Goal: Task Accomplishment & Management: Manage account settings

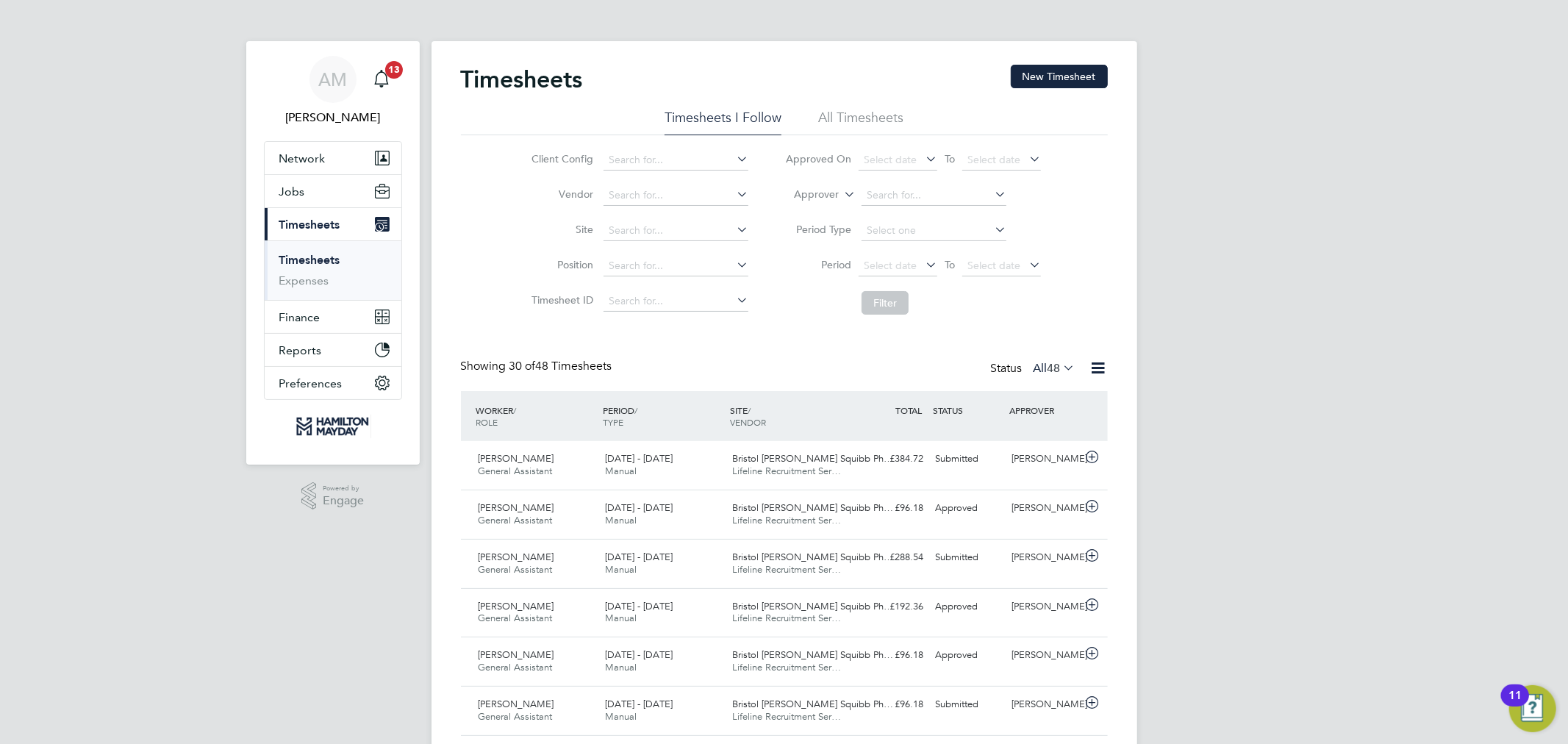
click at [912, 262] on span "Select date" at bounding box center [890, 265] width 53 height 14
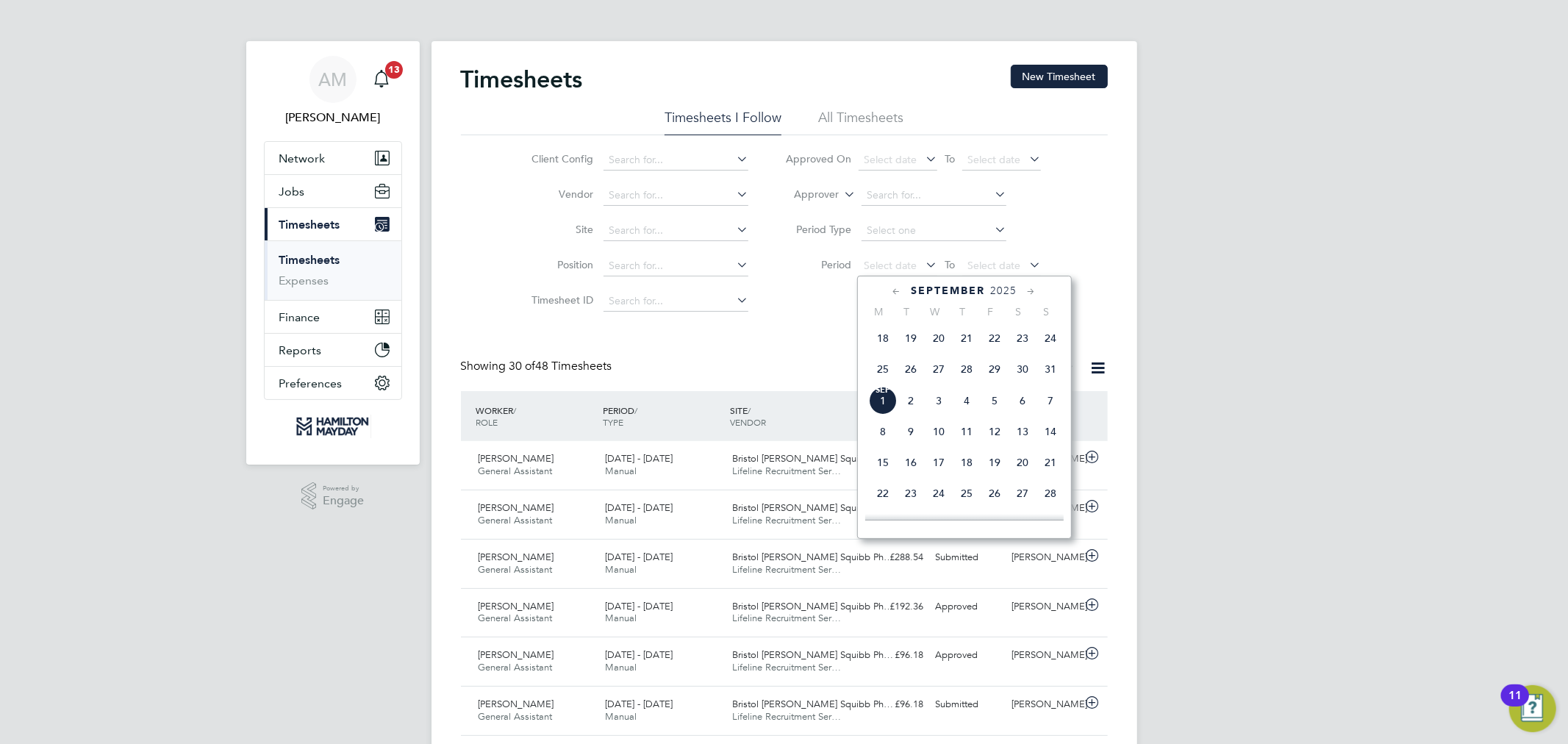
click at [907, 378] on span "26" at bounding box center [911, 368] width 28 height 28
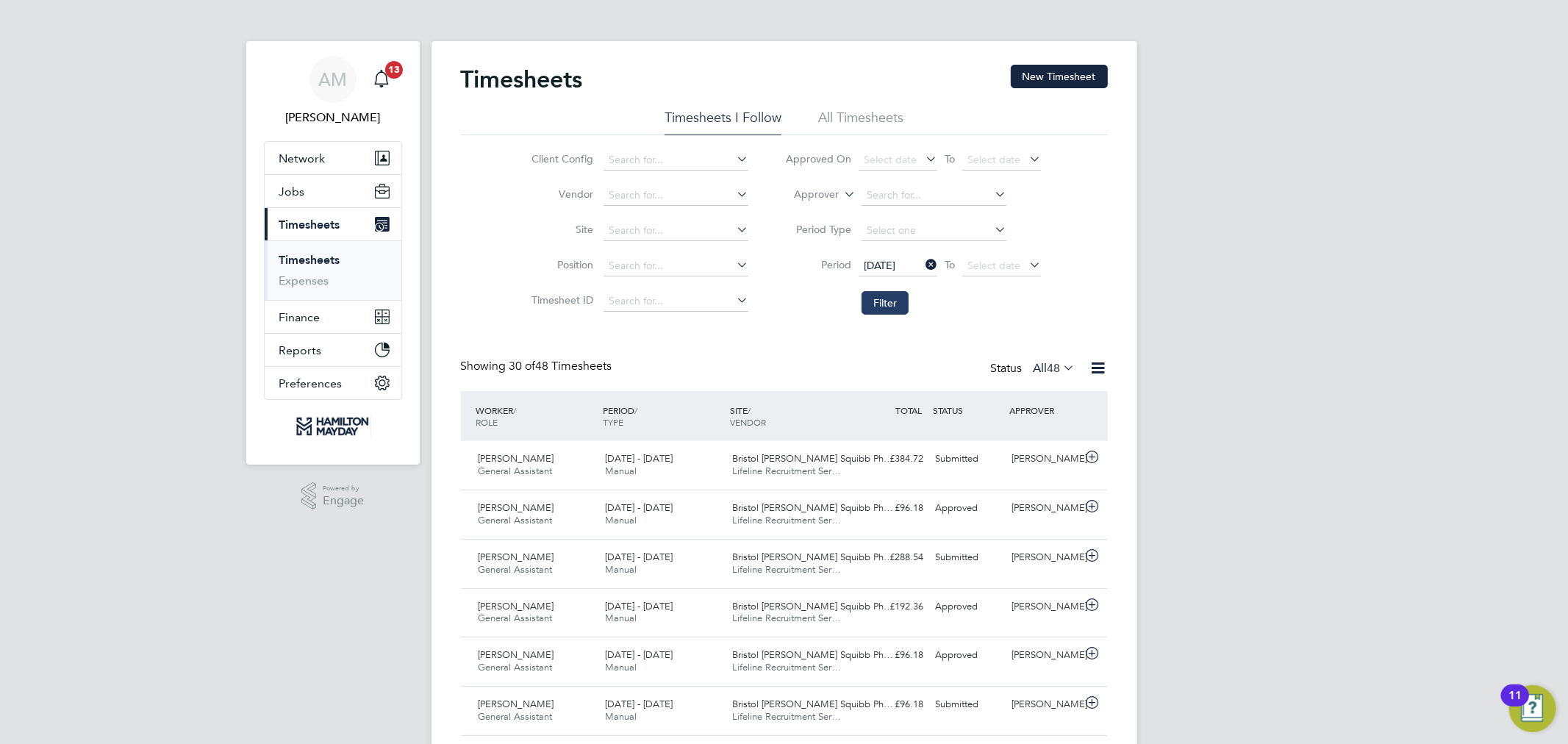
click at [888, 302] on button "Filter" at bounding box center [884, 303] width 47 height 23
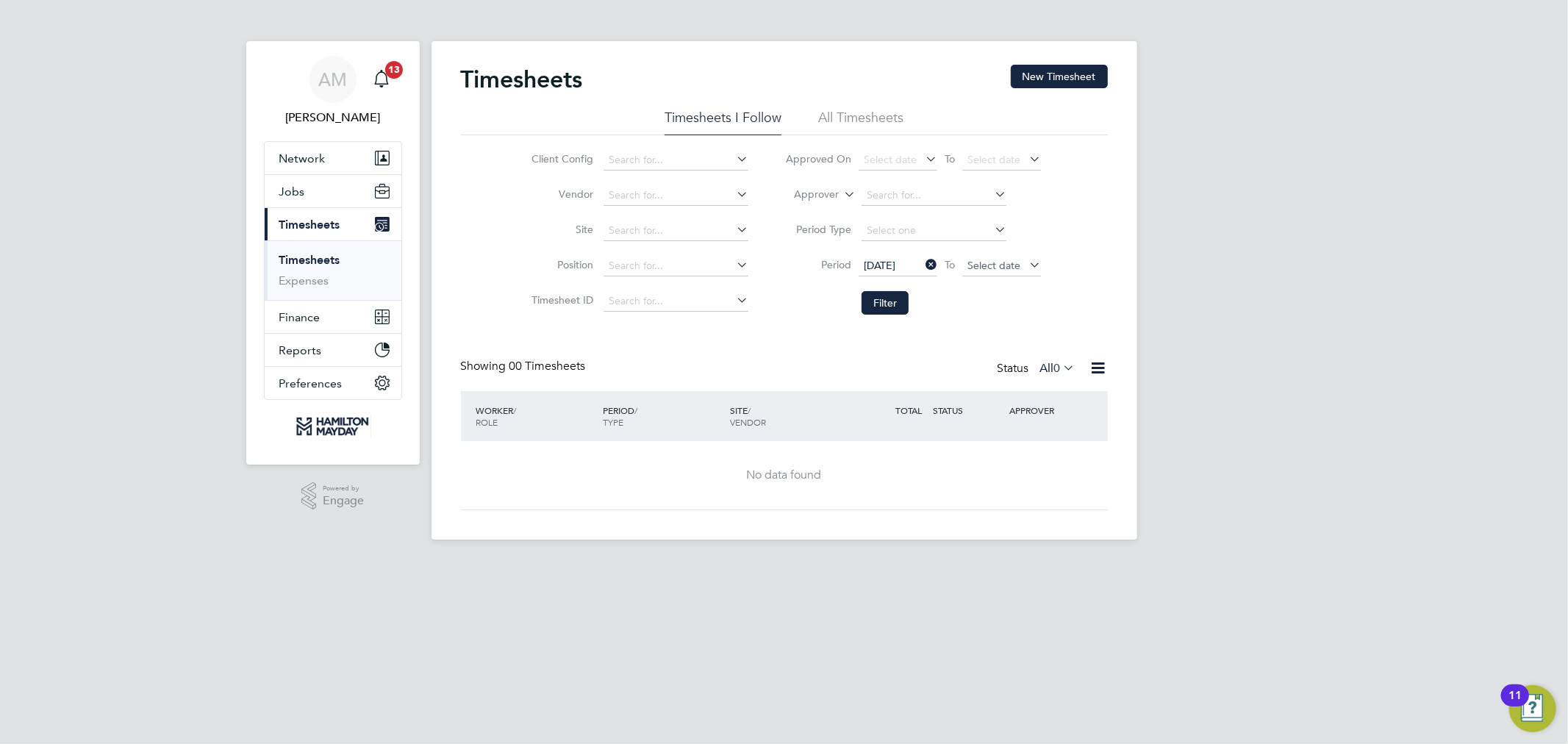
click at [1002, 257] on span "Select date" at bounding box center [1001, 267] width 78 height 20
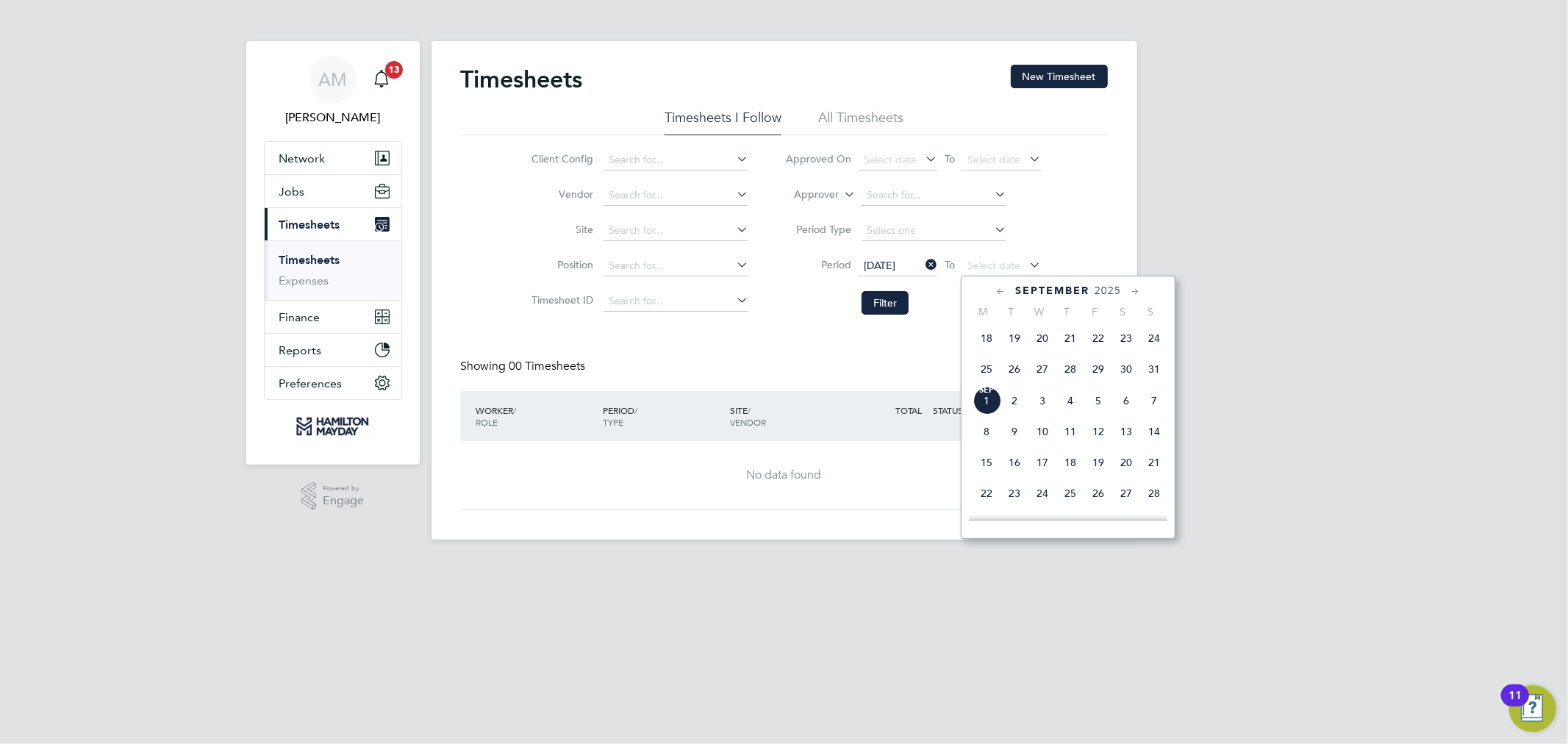
click at [1150, 374] on span "31" at bounding box center [1154, 368] width 28 height 28
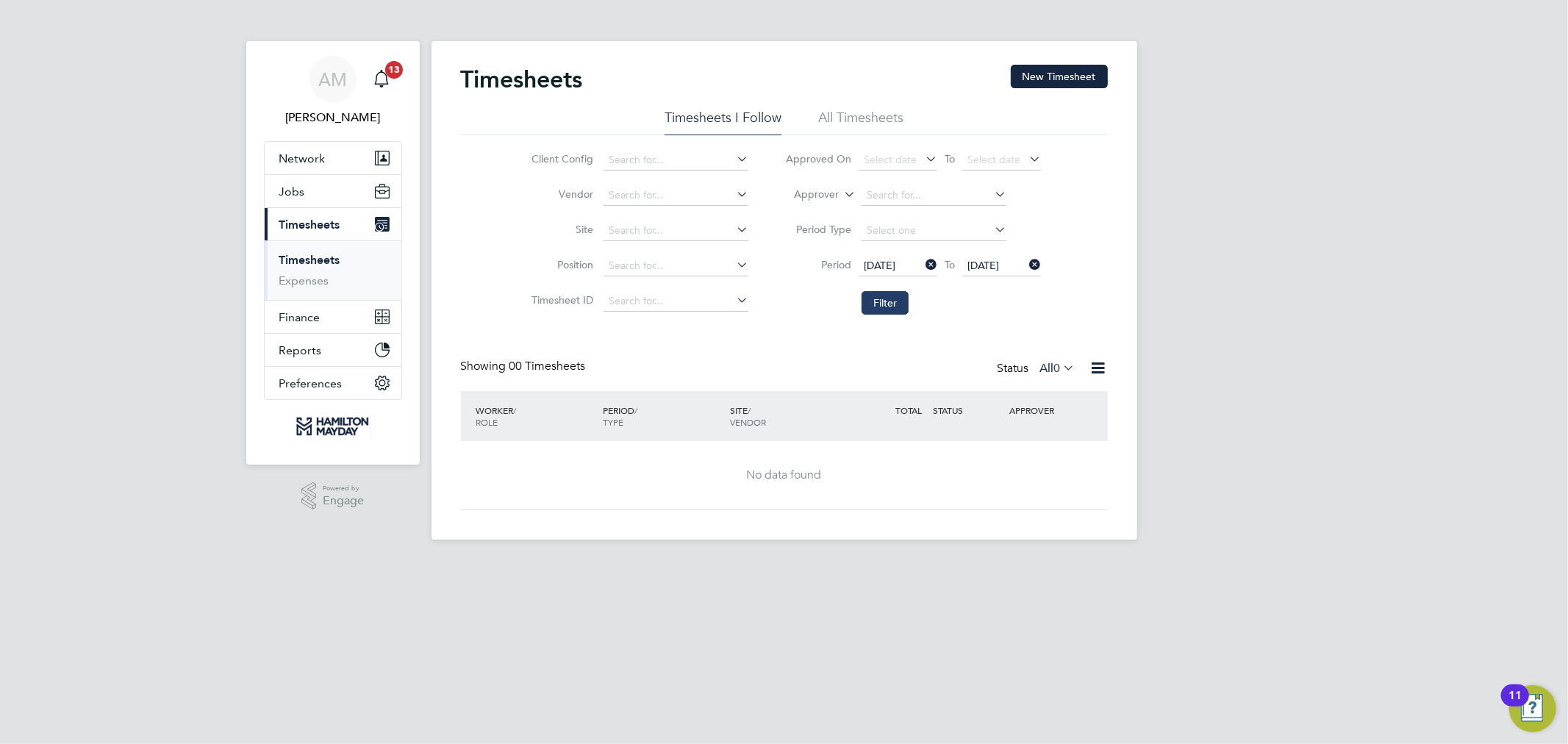
click at [882, 302] on button "Filter" at bounding box center [884, 303] width 47 height 23
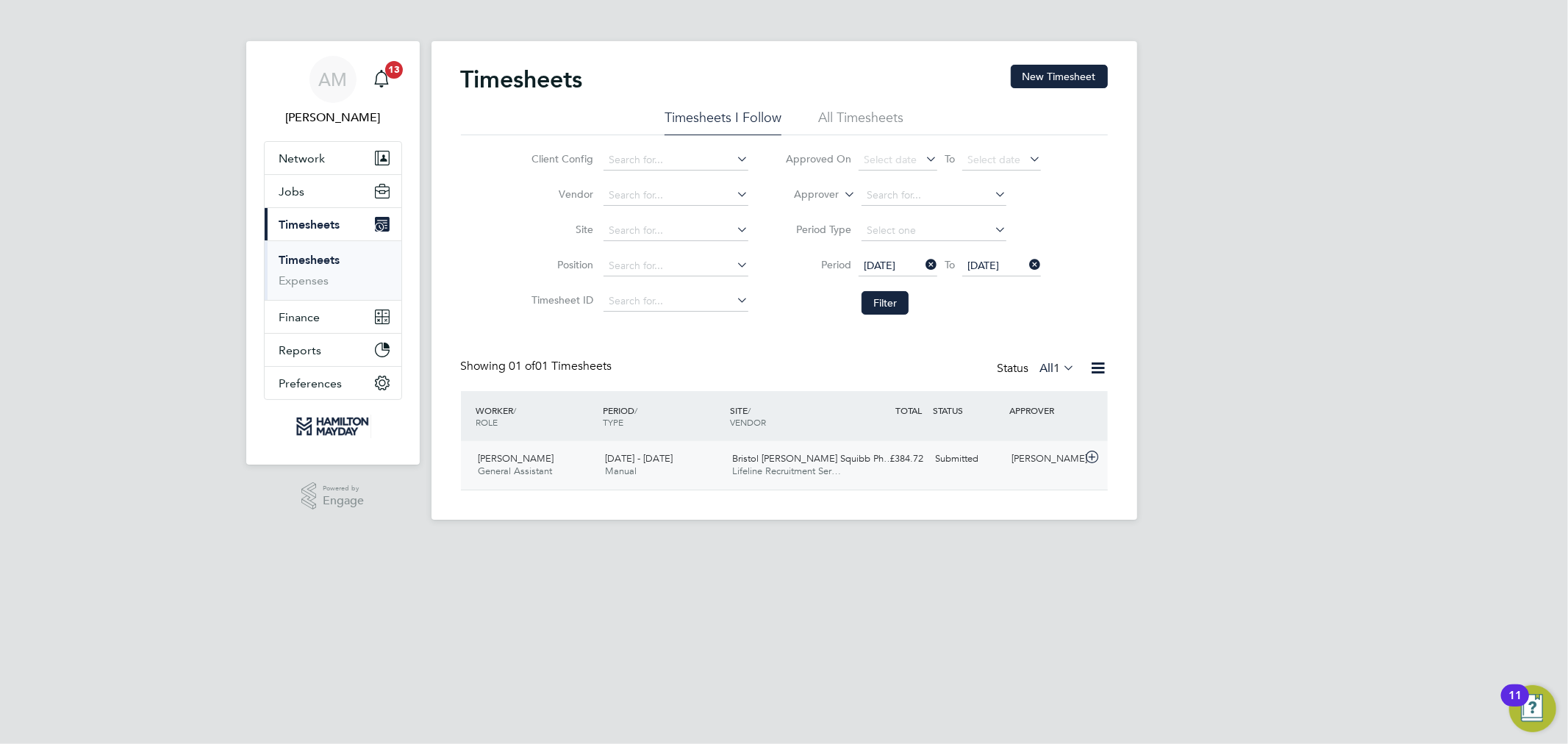
click at [713, 478] on div "[DATE] - [DATE] Manual" at bounding box center [662, 465] width 127 height 37
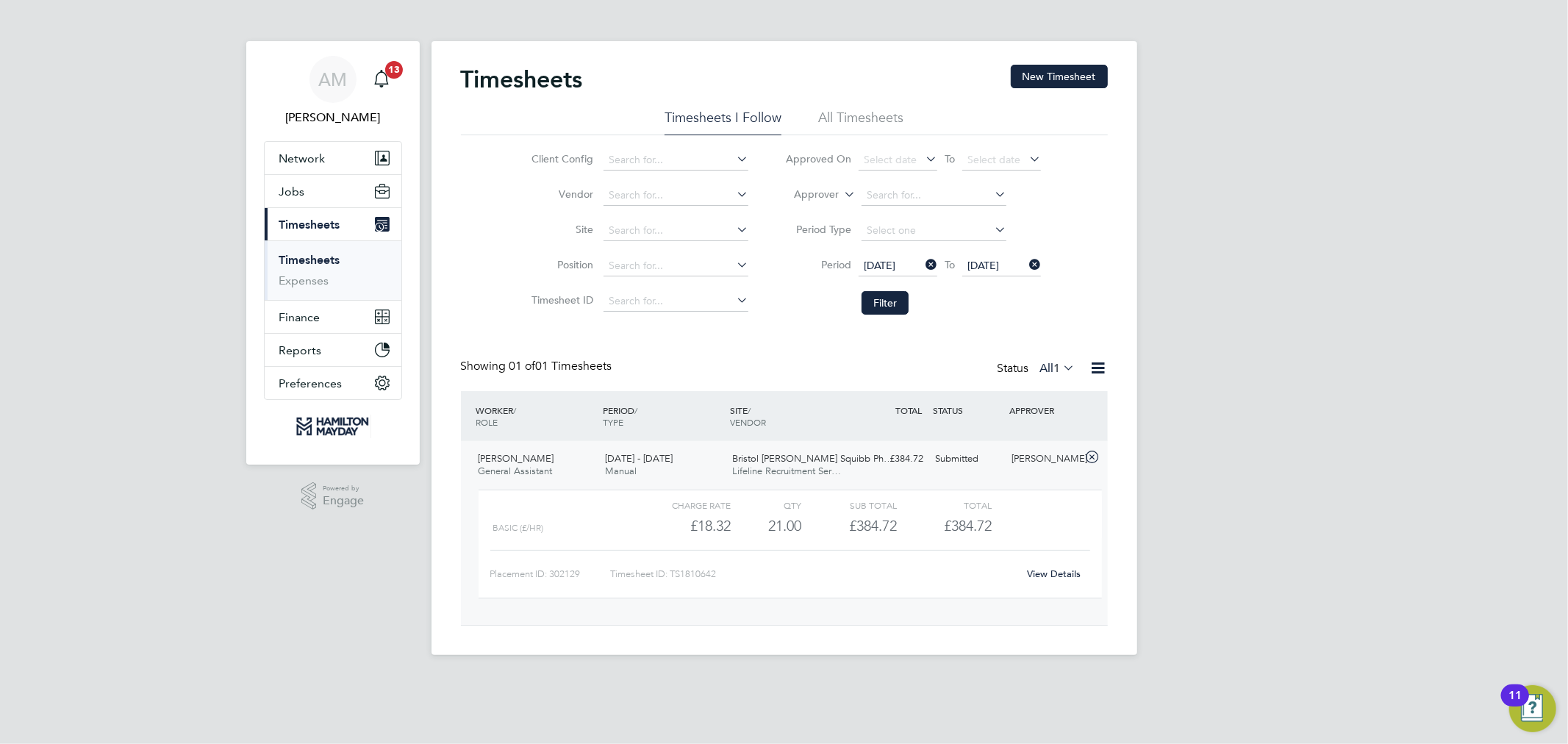
click at [1063, 576] on link "View Details" at bounding box center [1054, 574] width 54 height 13
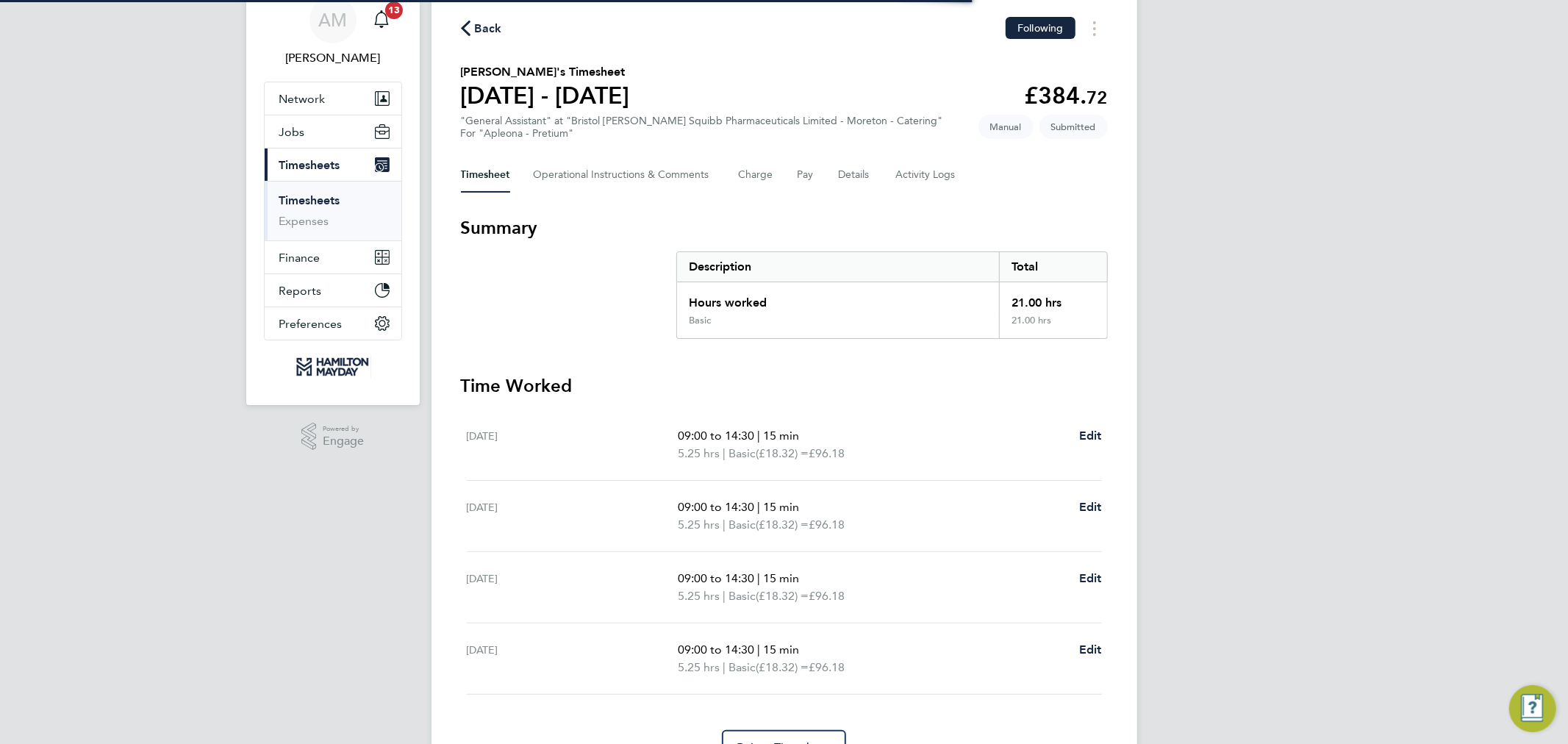
scroll to position [136, 0]
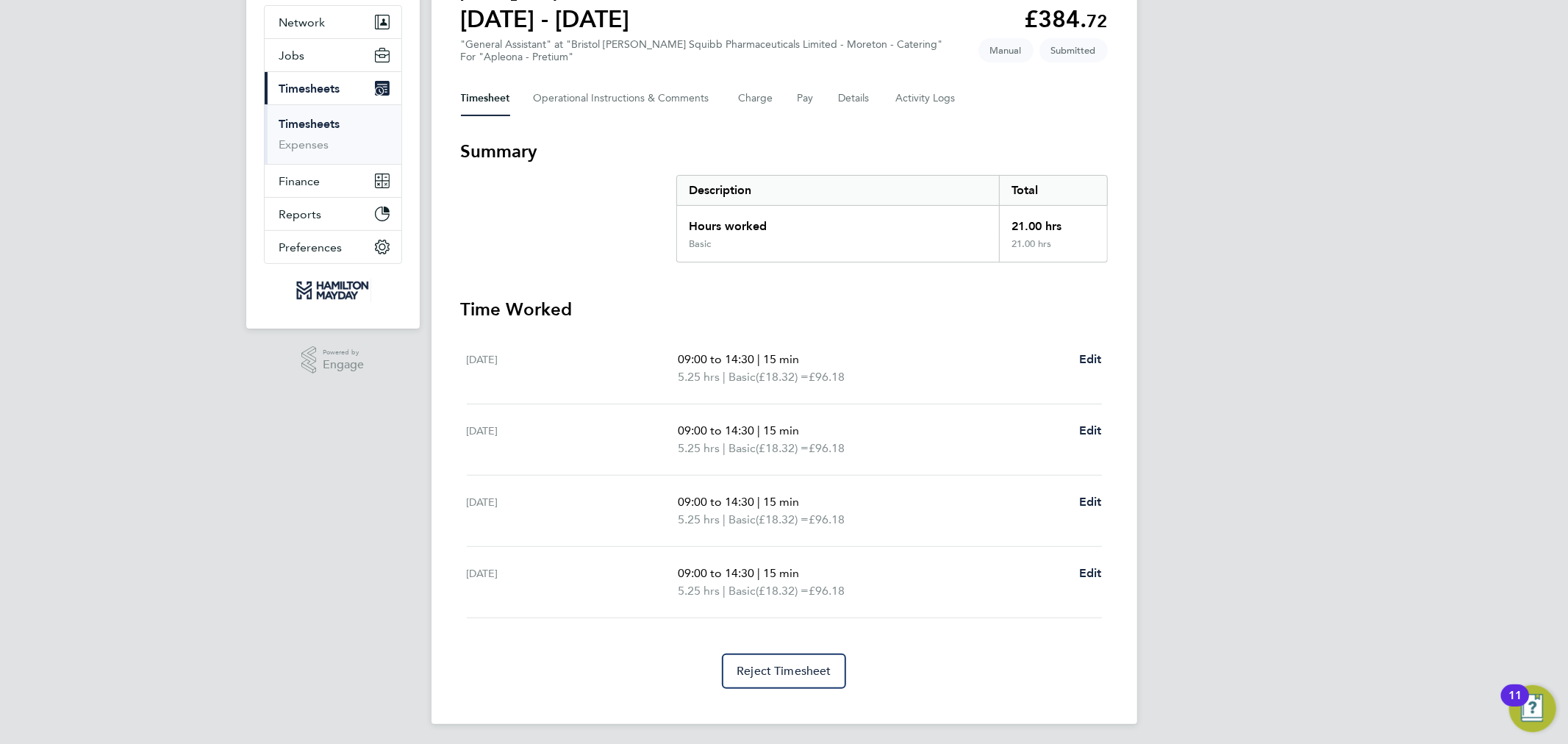
click at [1210, 286] on div "AM Adele Martin Notifications 13 Applications: Network Team Members Businesses …" at bounding box center [784, 305] width 1568 height 884
click at [1082, 569] on span "Edit" at bounding box center [1090, 573] width 23 height 14
select select "15"
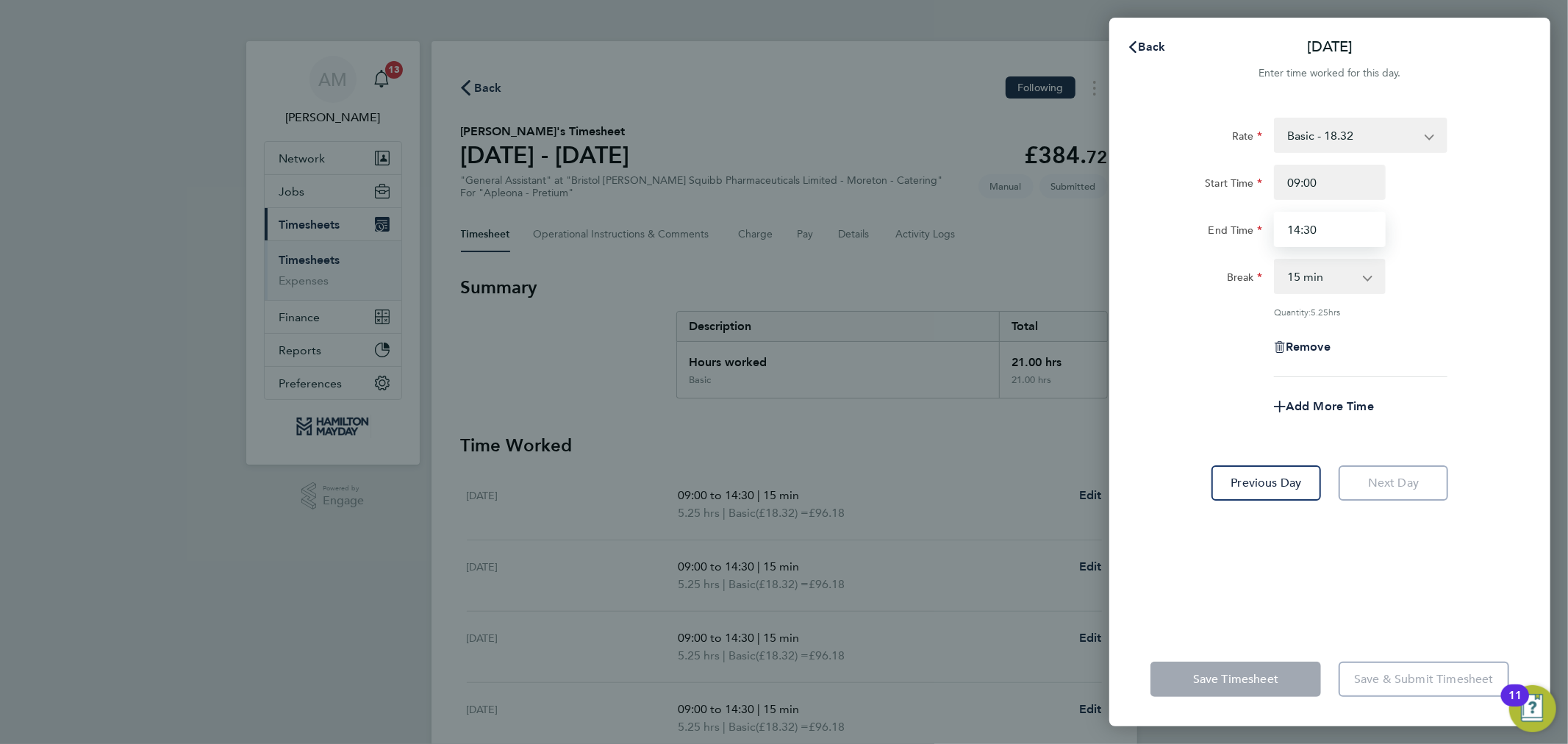
drag, startPoint x: 1335, startPoint y: 223, endPoint x: 1217, endPoint y: 218, distance: 118.1
click at [1217, 218] on div "End Time 14:30" at bounding box center [1329, 229] width 370 height 35
type input "14:00"
click at [1515, 259] on div "Break 0 min 15 min 30 min 45 min 60 min 75 min 90 min" at bounding box center [1329, 276] width 370 height 35
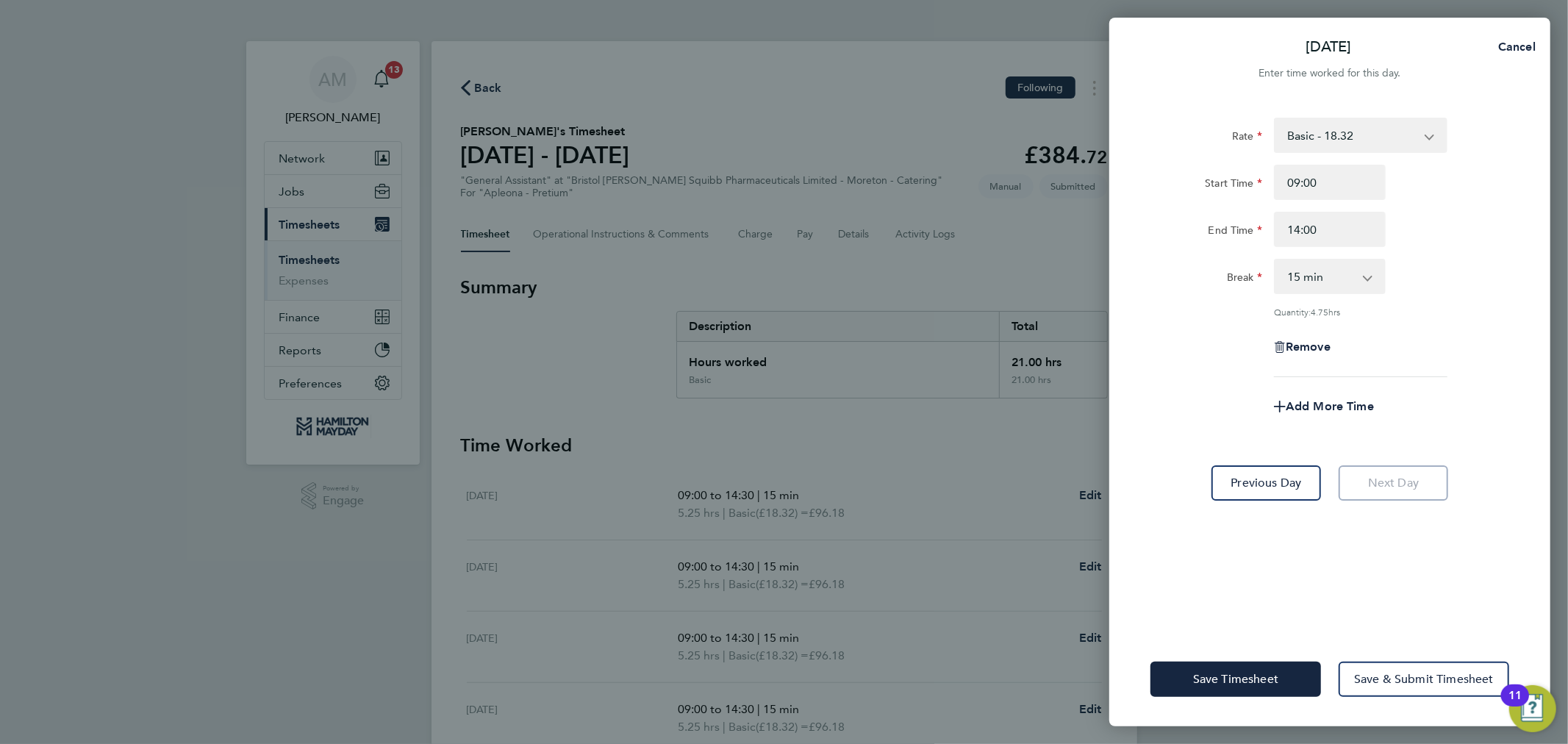
click at [1275, 285] on select "0 min 15 min 30 min 45 min 60 min 75 min 90 min" at bounding box center [1320, 277] width 91 height 32
select select "0"
click at [1275, 260] on select "0 min 15 min 30 min 45 min 60 min 75 min 90 min" at bounding box center [1320, 277] width 91 height 32
click at [1548, 339] on div "Rate Basic - 18.32 Start Time 09:00 End Time 14:00 Break 0 min 15 min 30 min 45…" at bounding box center [1330, 366] width 441 height 532
click at [1233, 676] on span "Save Timesheet" at bounding box center [1236, 679] width 86 height 14
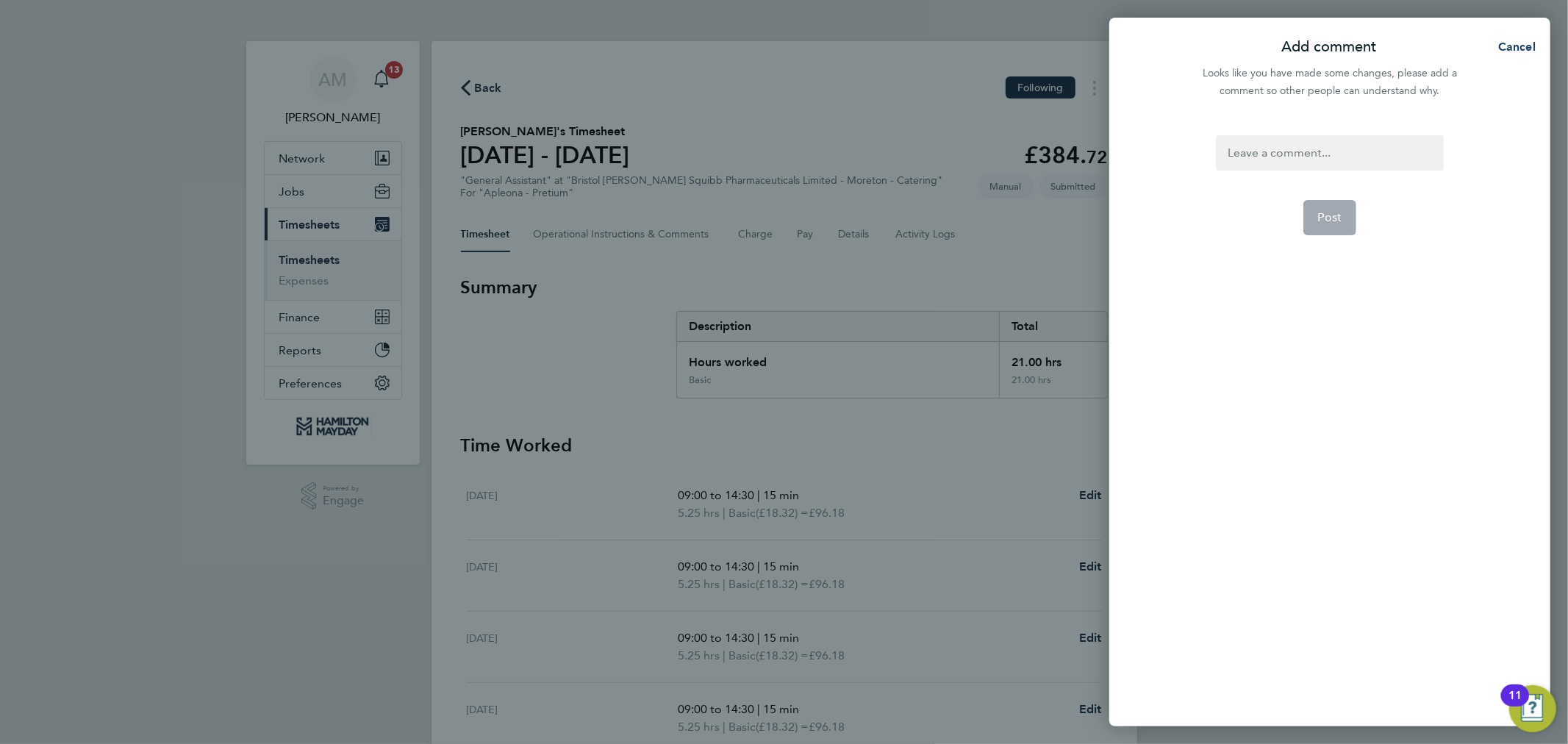
click at [1504, 47] on span "Cancel" at bounding box center [1514, 47] width 42 height 14
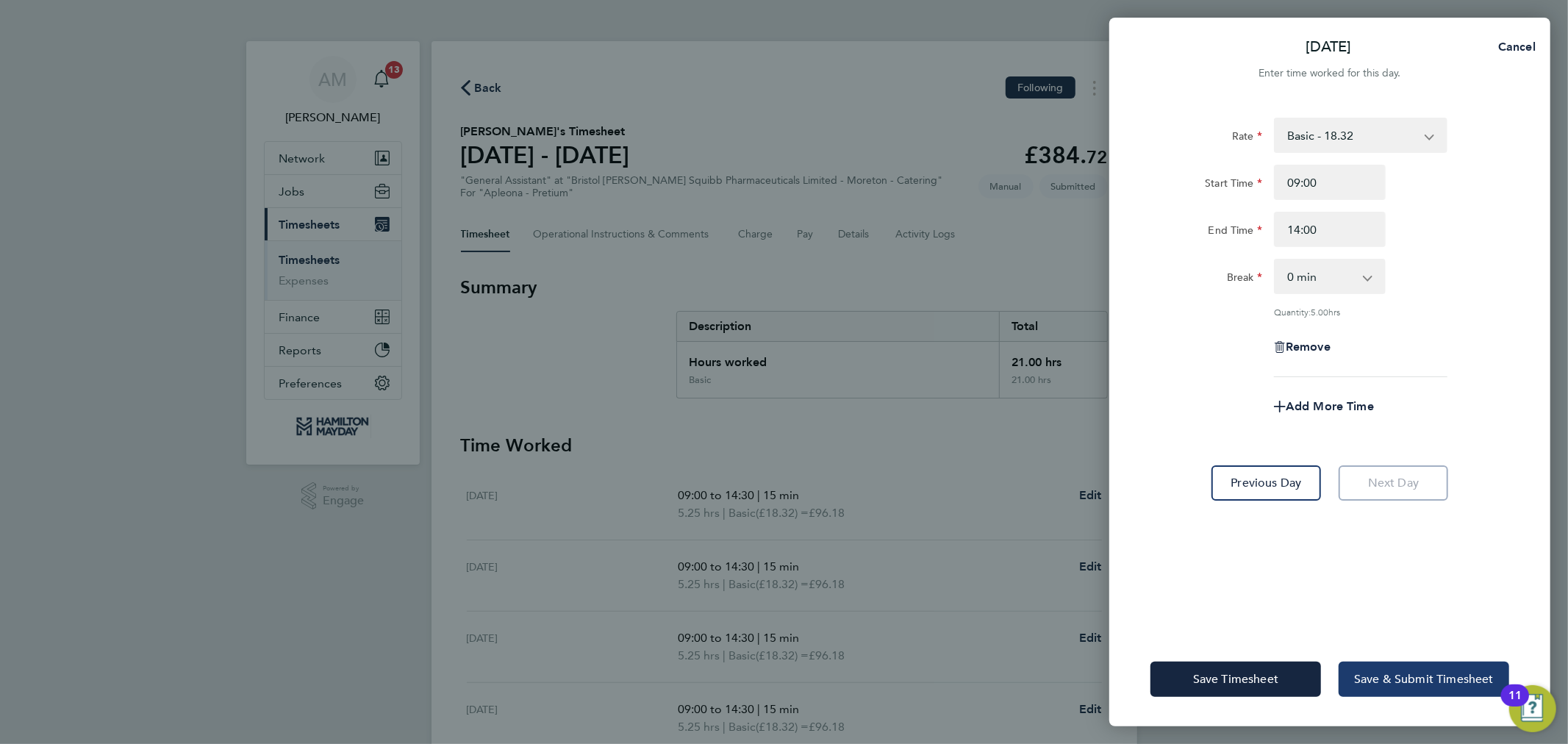
click at [1397, 684] on span "Save & Submit Timesheet" at bounding box center [1423, 679] width 140 height 14
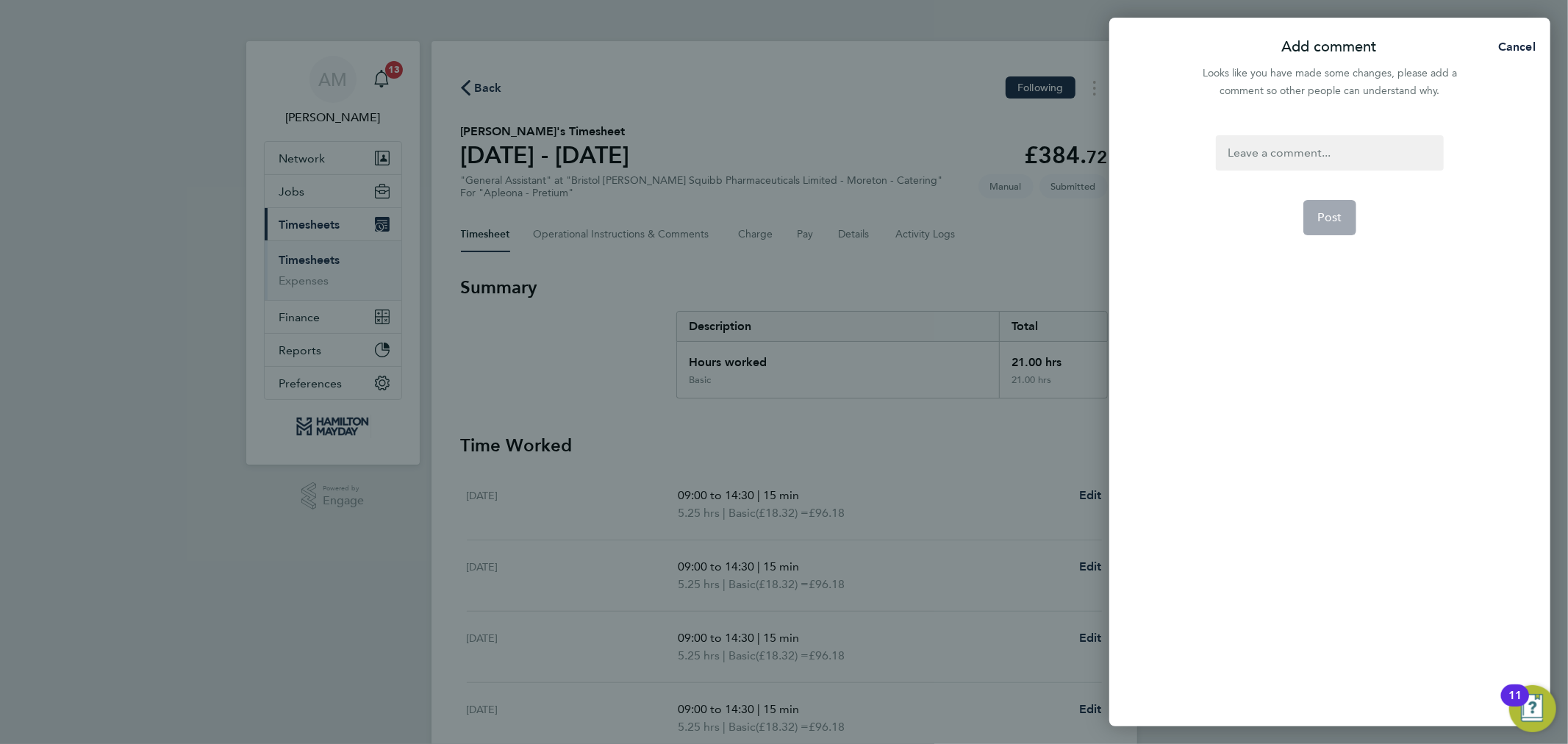
click at [1281, 159] on div at bounding box center [1329, 152] width 227 height 35
click at [1331, 216] on span "Post" at bounding box center [1329, 217] width 24 height 14
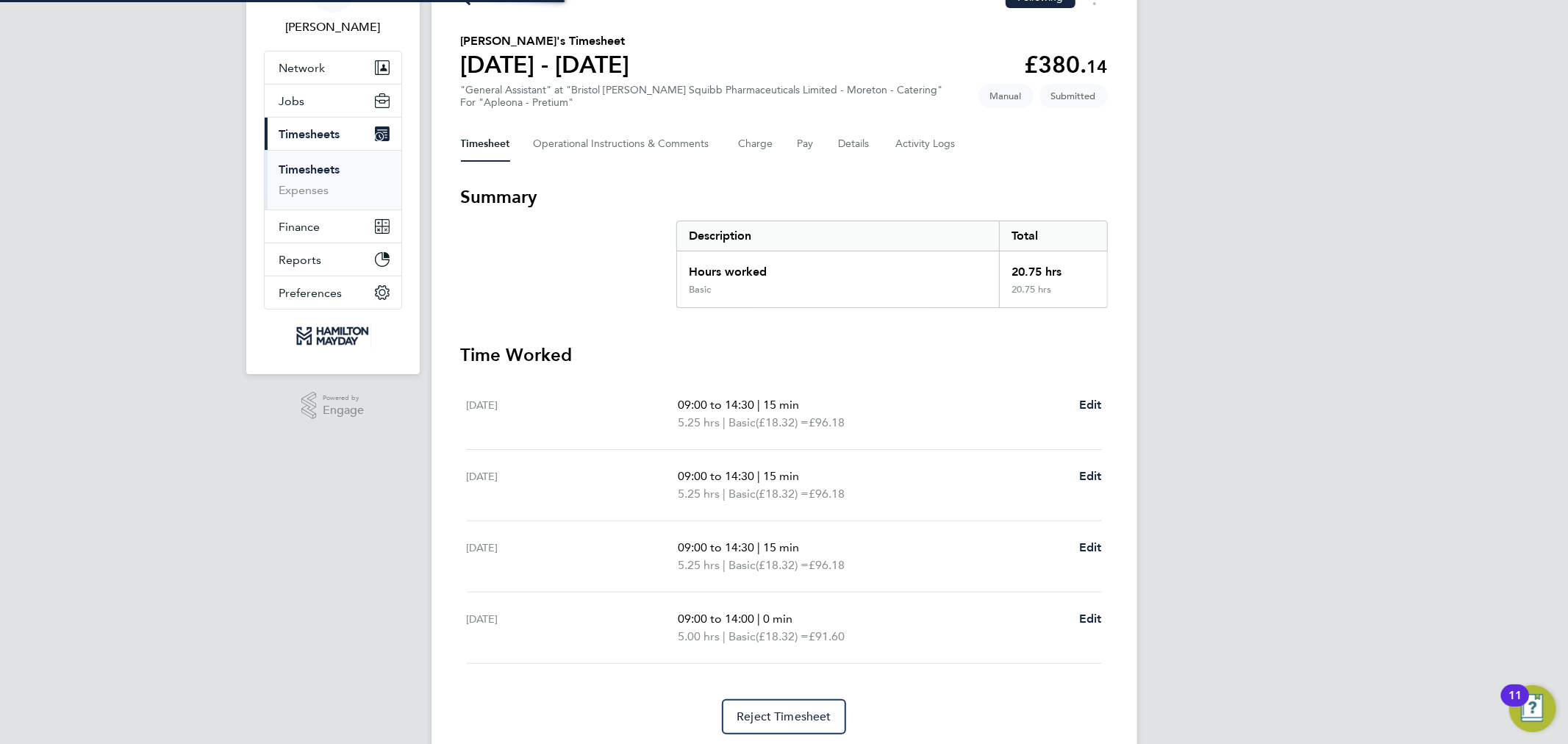
scroll to position [136, 0]
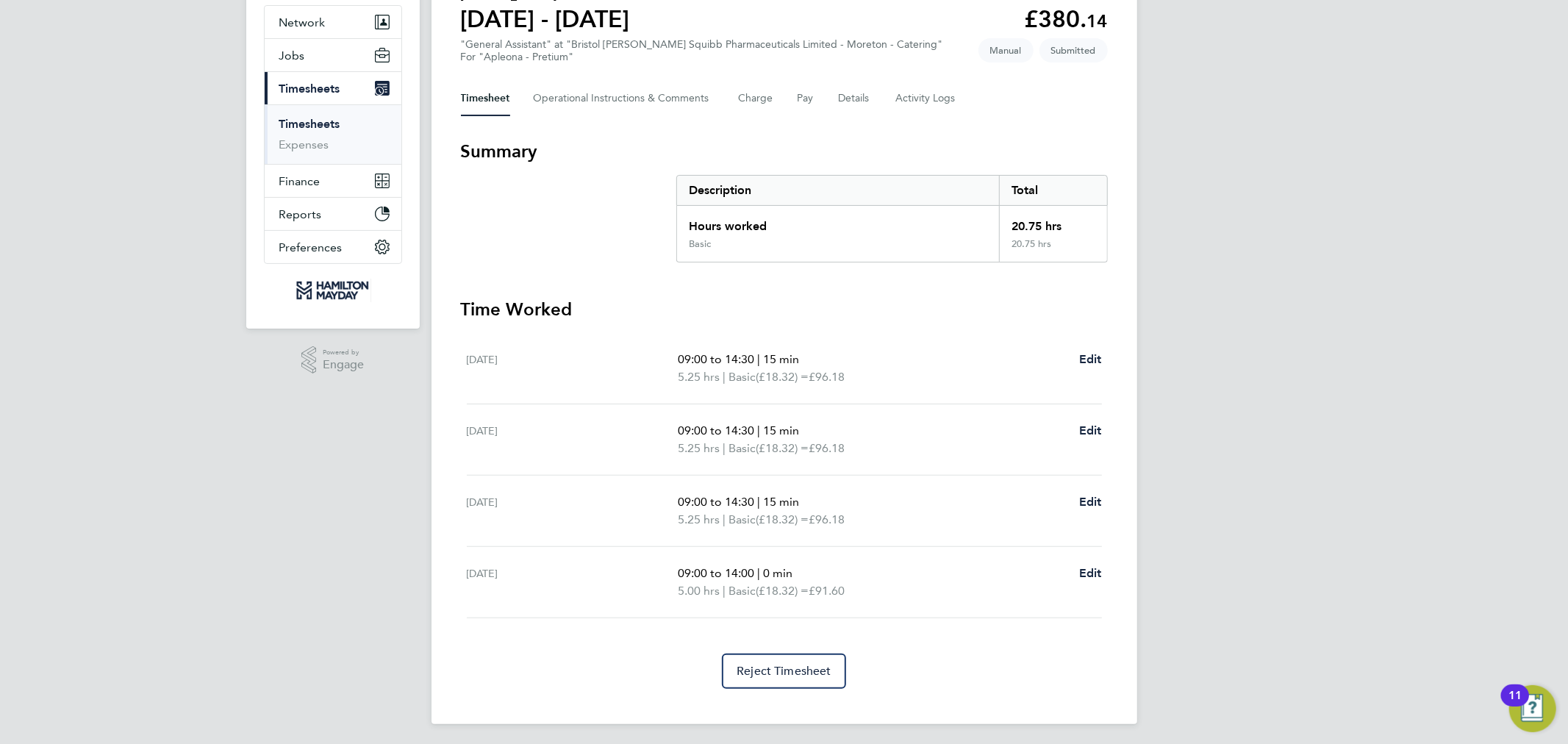
drag, startPoint x: 1265, startPoint y: 426, endPoint x: 1144, endPoint y: 544, distance: 169.0
click at [1265, 426] on div "AM Adele Martin Notifications 13 Applications: Network Team Members Businesses …" at bounding box center [784, 305] width 1568 height 884
